Goal: Transaction & Acquisition: Purchase product/service

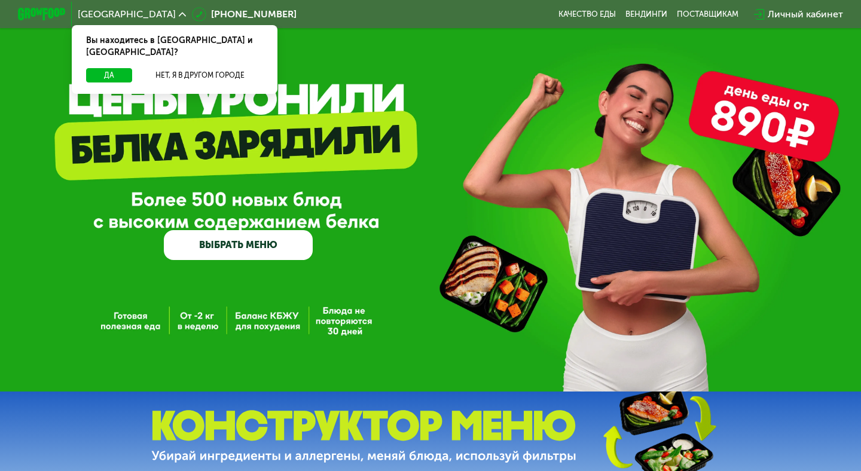
scroll to position [10, 0]
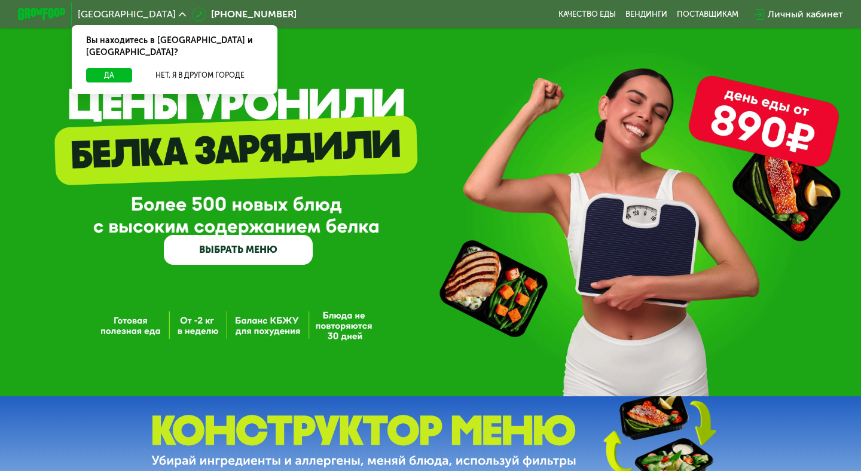
click at [584, 22] on div "Москва Вы находитесь в Москве и обл.? Да Нет, я в другом городе 8 (800) 555-21-…" at bounding box center [430, 14] width 837 height 26
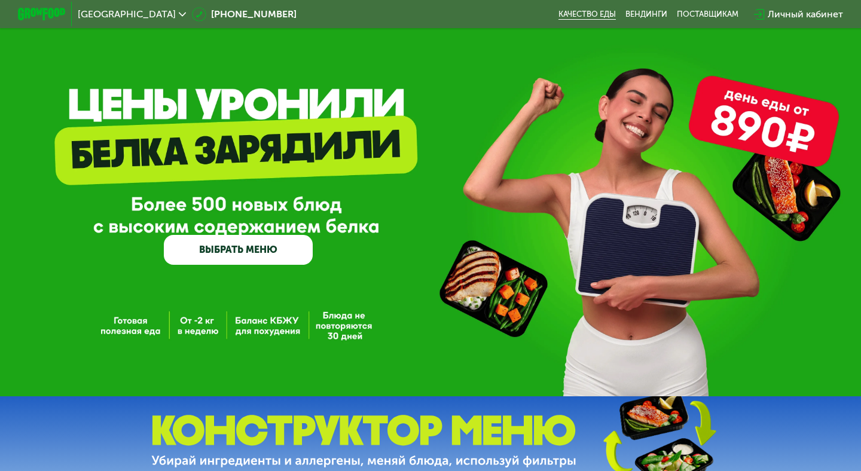
click at [584, 18] on link "Качество еды" at bounding box center [587, 15] width 57 height 10
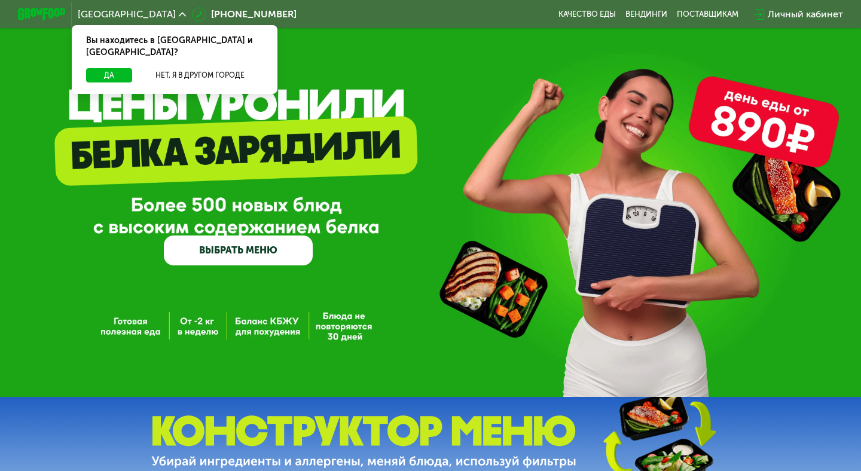
scroll to position [12, 0]
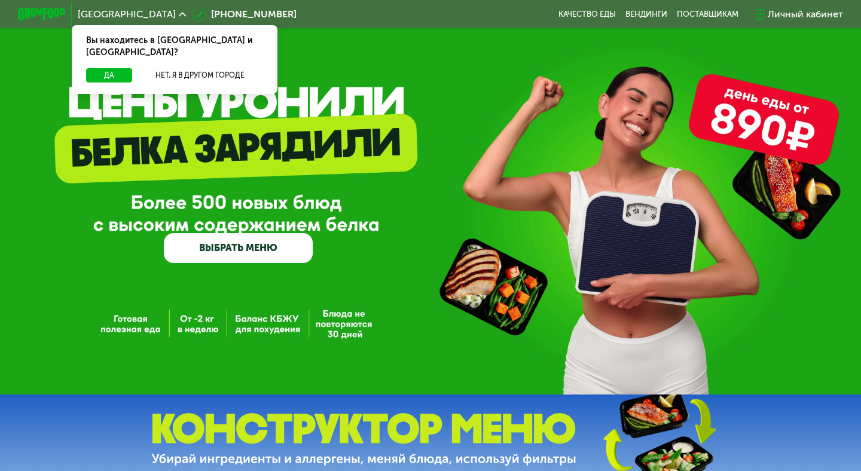
click at [286, 246] on link "ВЫБРАТЬ МЕНЮ" at bounding box center [238, 248] width 149 height 30
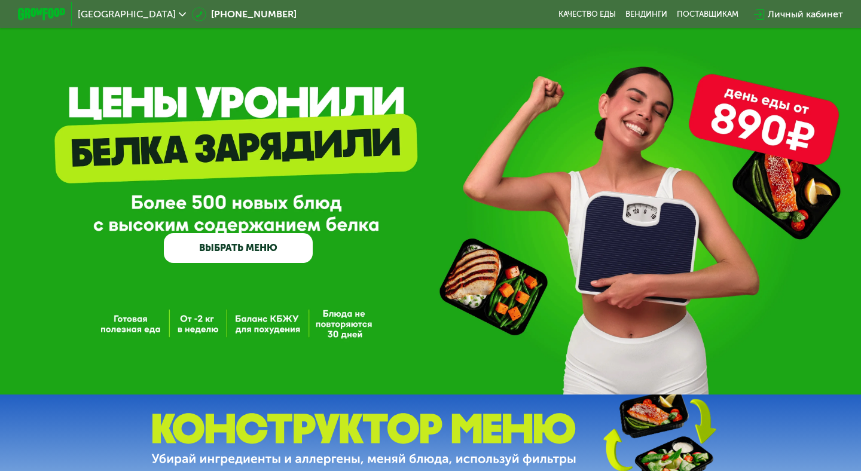
click at [286, 246] on link "ВЫБРАТЬ МЕНЮ" at bounding box center [238, 248] width 149 height 30
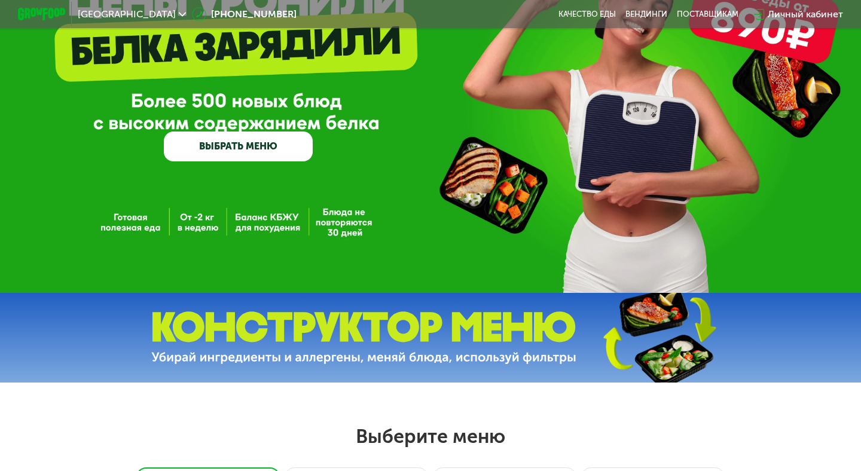
click at [245, 251] on div "GrowFood — доставка правильного питания ВЫБРАТЬ МЕНЮ" at bounding box center [430, 89] width 861 height 407
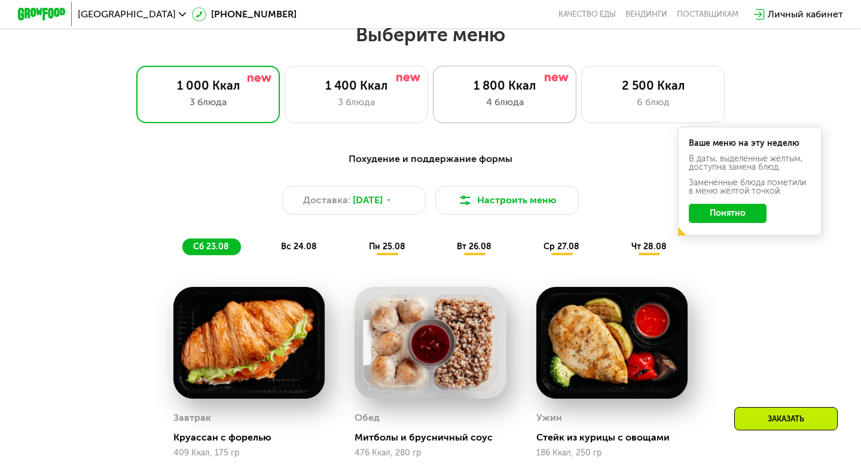
scroll to position [517, 0]
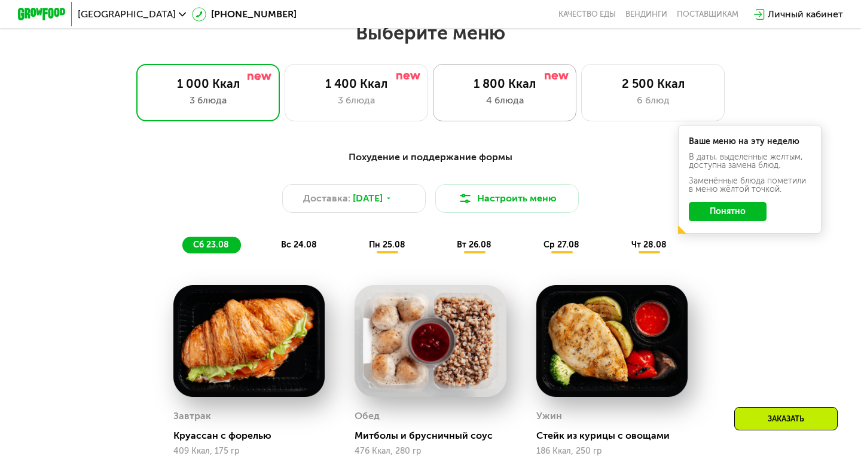
click at [527, 97] on div "4 блюда" at bounding box center [505, 100] width 118 height 14
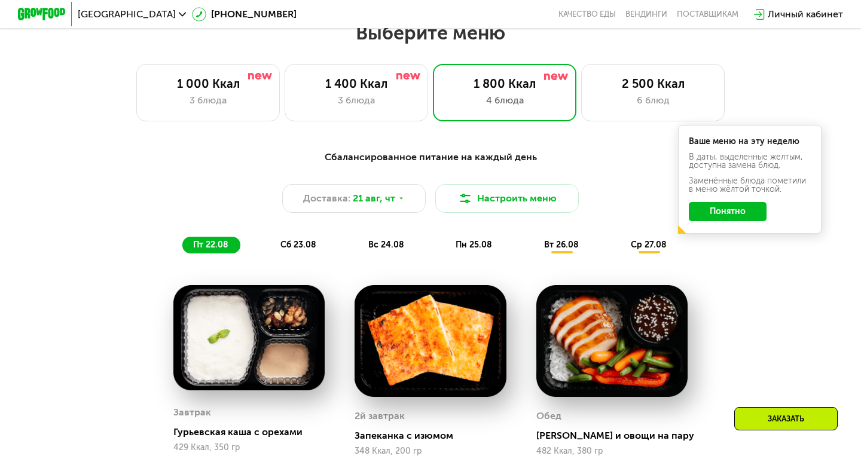
click at [744, 212] on button "Понятно" at bounding box center [728, 211] width 78 height 19
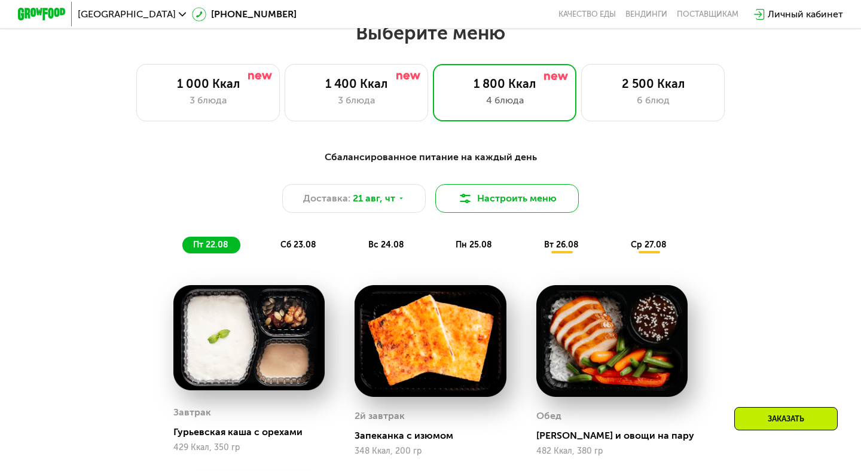
click at [478, 200] on button "Настроить меню" at bounding box center [507, 198] width 144 height 29
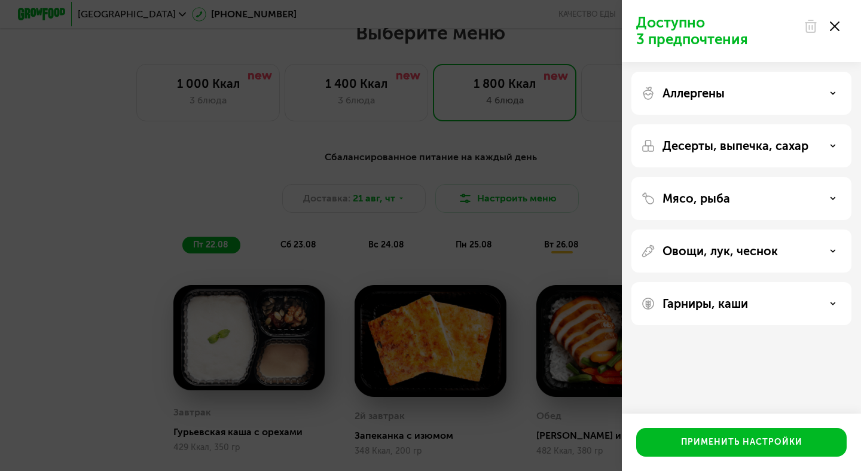
click at [537, 183] on div "Доступно 3 предпочтения Аллергены Десерты, выпечка, сахар Мясо, рыба Овощи, лук…" at bounding box center [430, 235] width 861 height 471
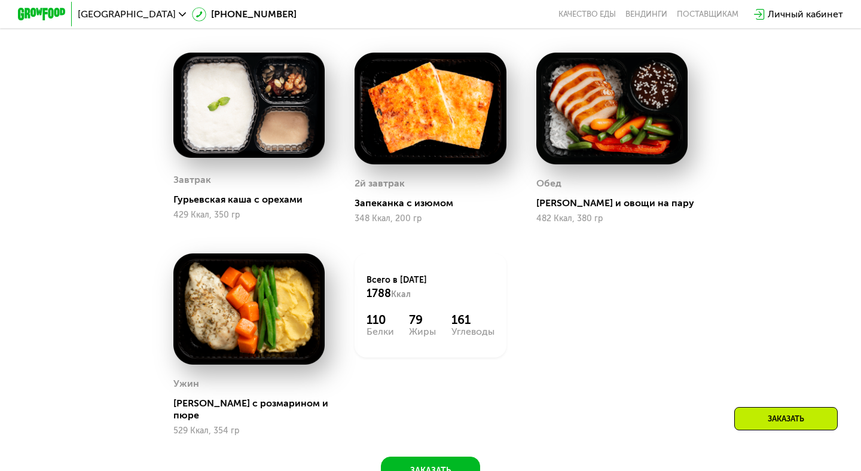
scroll to position [750, 0]
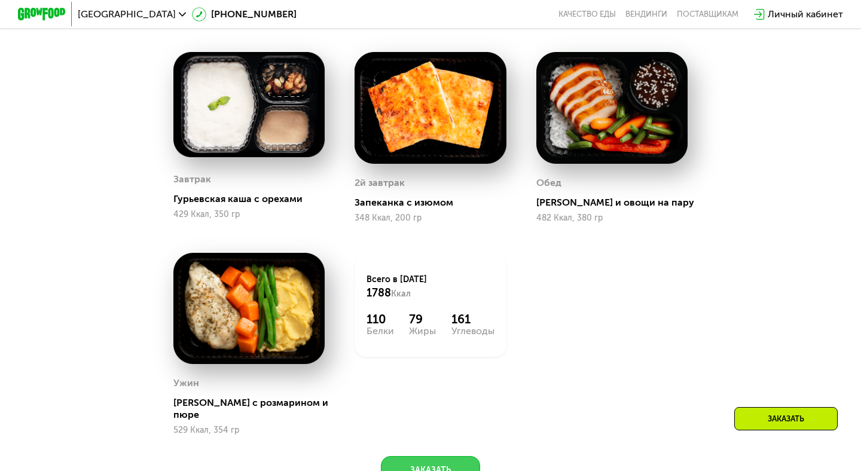
click at [421, 456] on button "Заказать" at bounding box center [430, 470] width 99 height 29
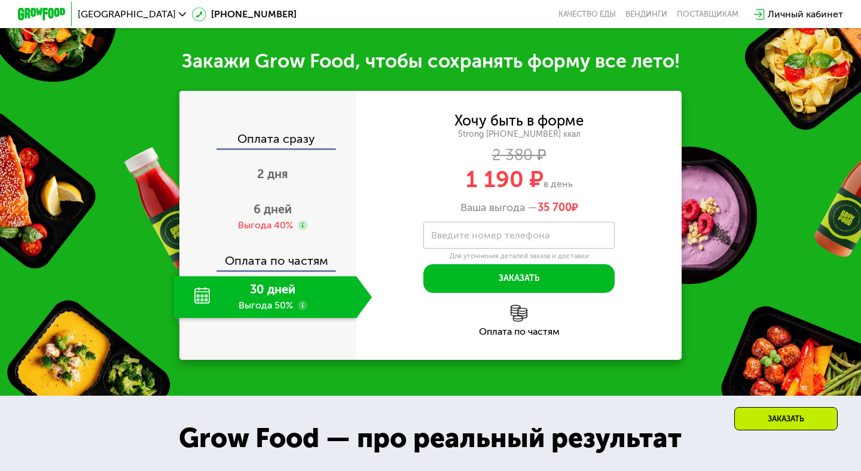
scroll to position [1253, 0]
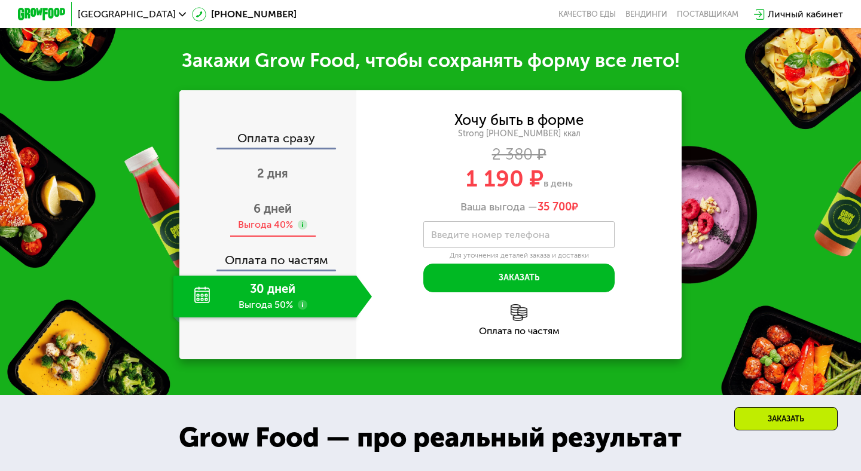
click at [272, 218] on div "Выгода 40%" at bounding box center [265, 224] width 55 height 13
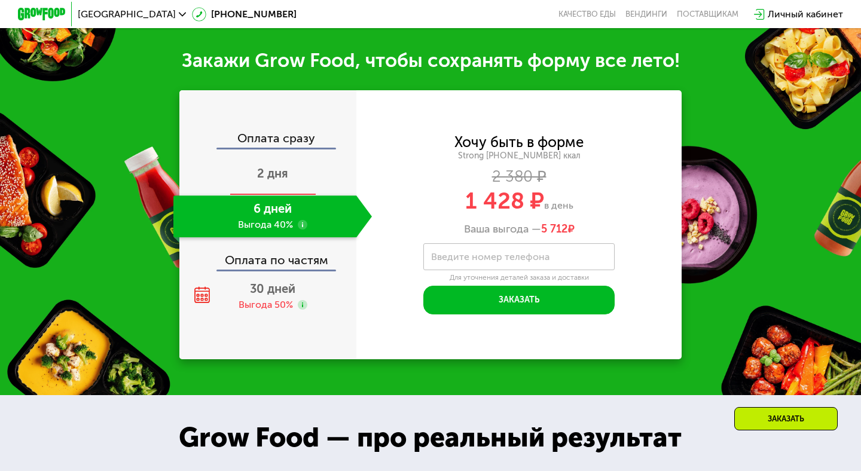
click at [271, 166] on span "2 дня" at bounding box center [272, 173] width 31 height 14
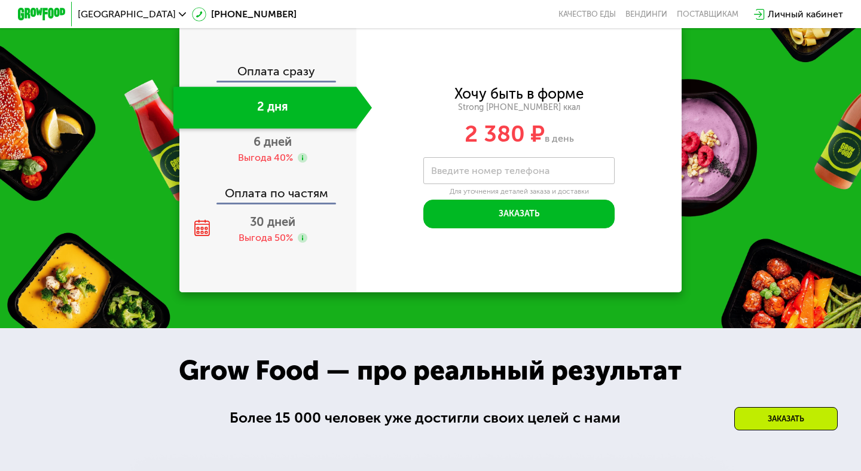
scroll to position [1347, 0]
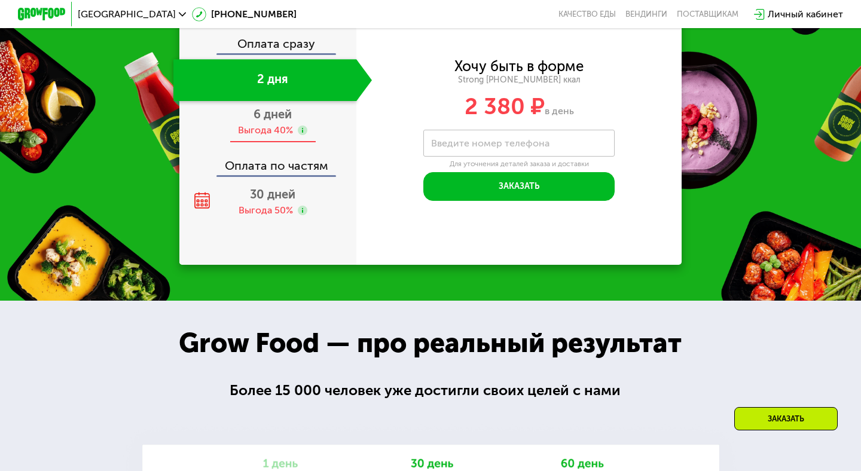
click at [286, 107] on span "6 дней" at bounding box center [273, 114] width 38 height 14
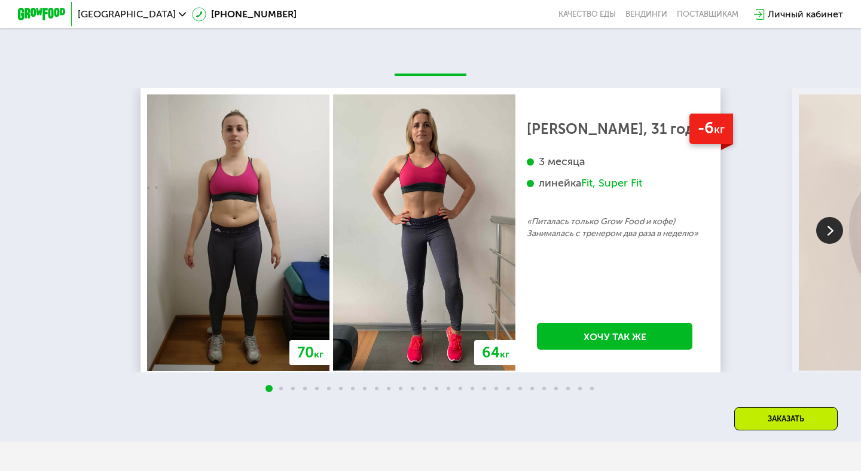
scroll to position [2068, 0]
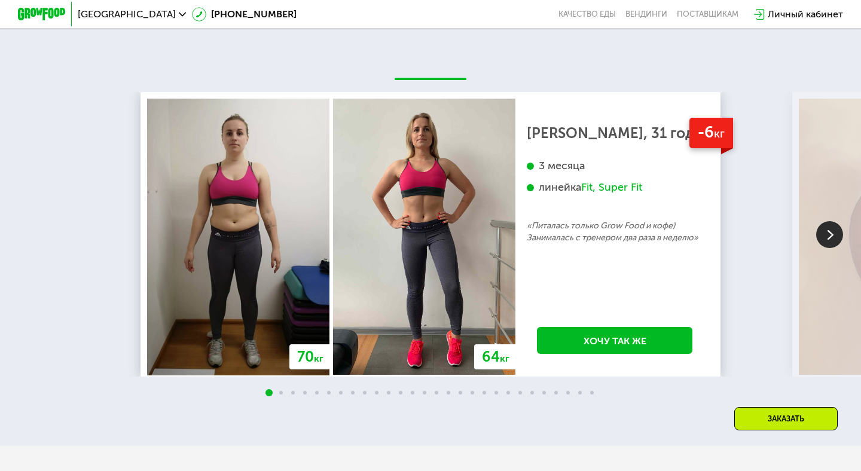
click at [831, 221] on img at bounding box center [829, 234] width 27 height 27
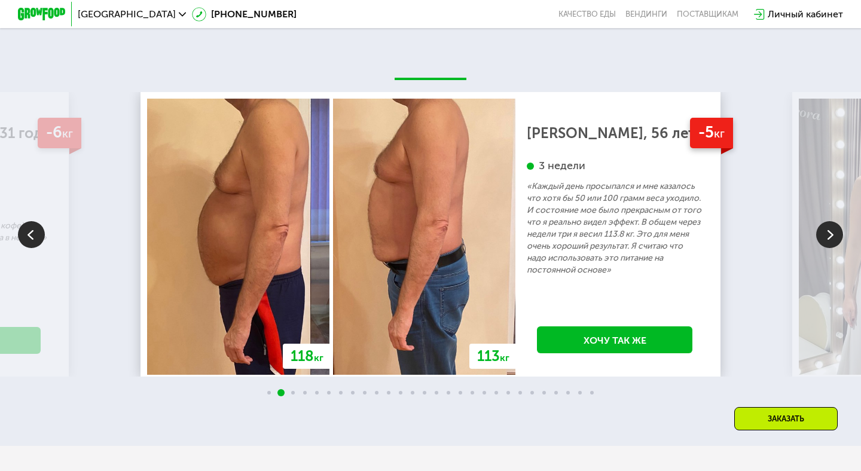
click at [831, 221] on img at bounding box center [829, 234] width 27 height 27
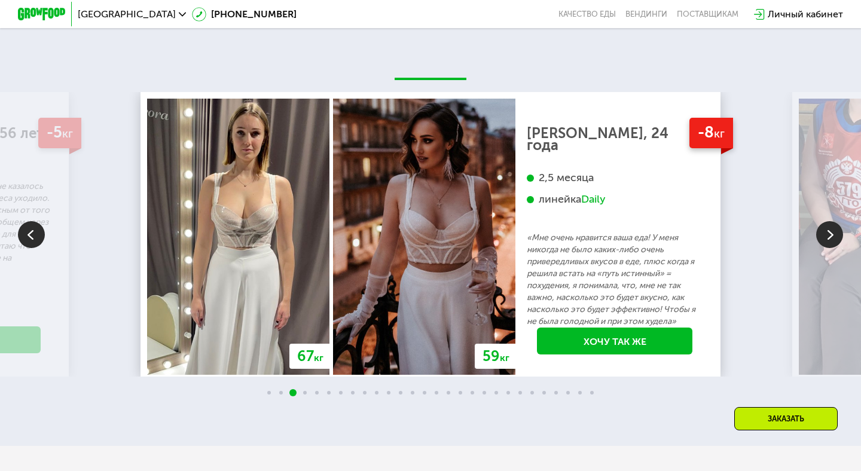
click at [831, 221] on img at bounding box center [829, 234] width 27 height 27
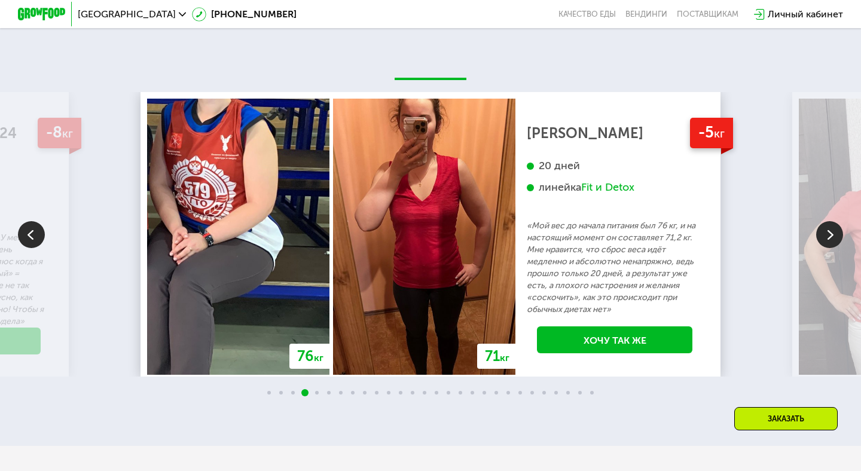
click at [831, 221] on img at bounding box center [829, 234] width 27 height 27
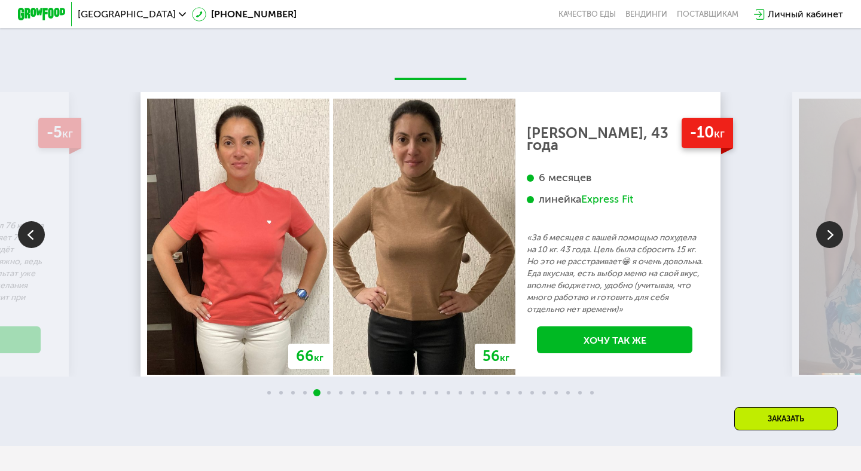
click at [831, 221] on img at bounding box center [829, 234] width 27 height 27
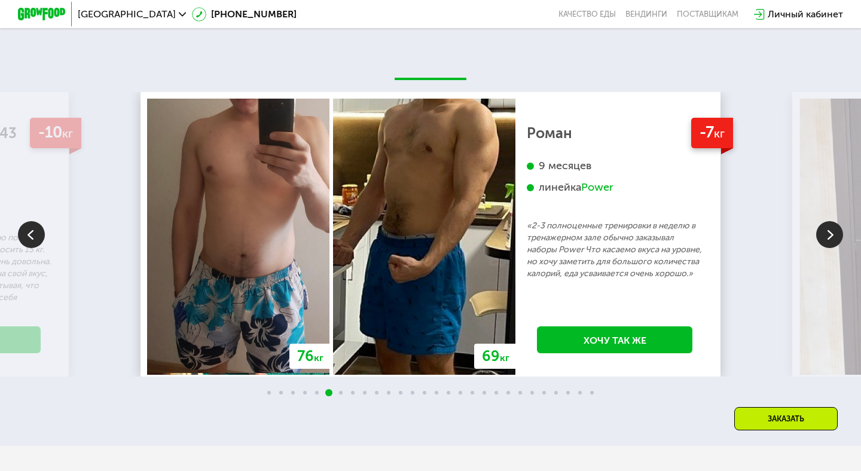
click at [831, 221] on img at bounding box center [829, 234] width 27 height 27
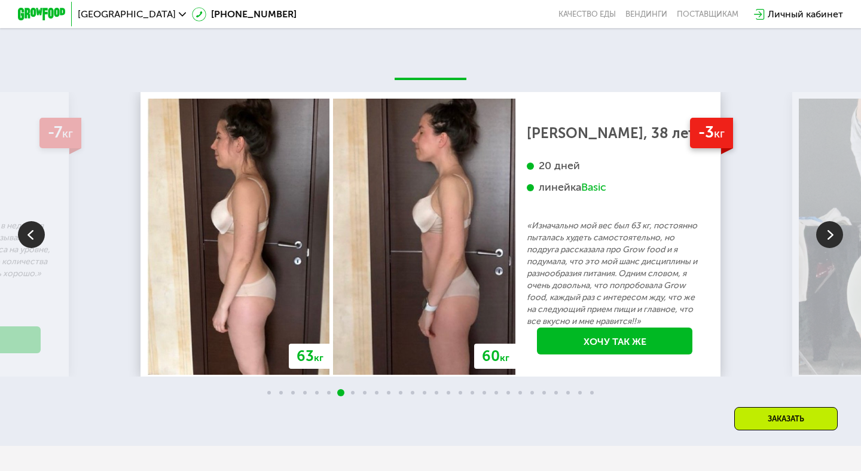
click at [831, 221] on img at bounding box center [829, 234] width 27 height 27
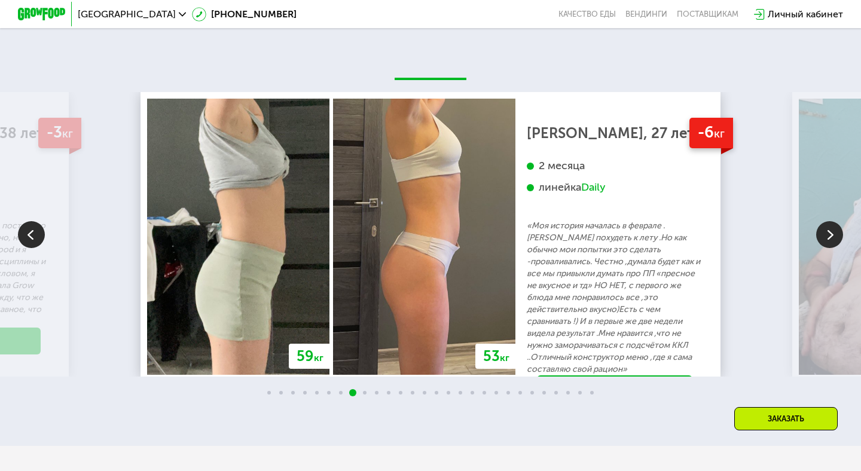
click at [831, 221] on img at bounding box center [829, 234] width 27 height 27
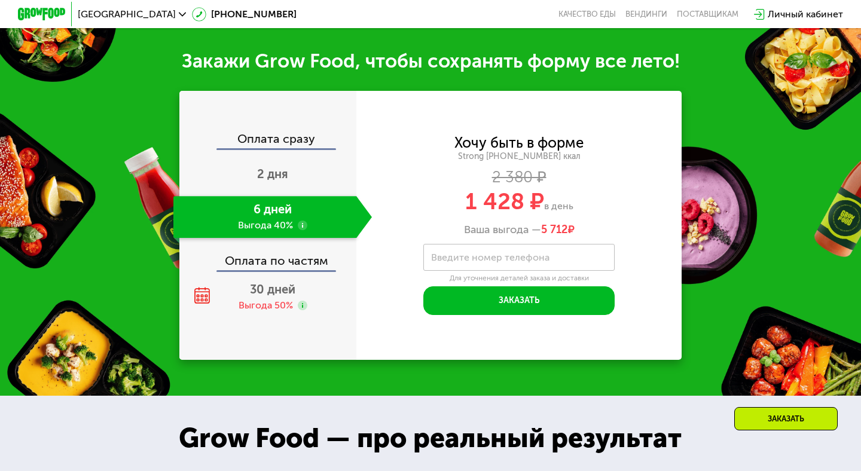
scroll to position [1250, 0]
